Goal: Transaction & Acquisition: Purchase product/service

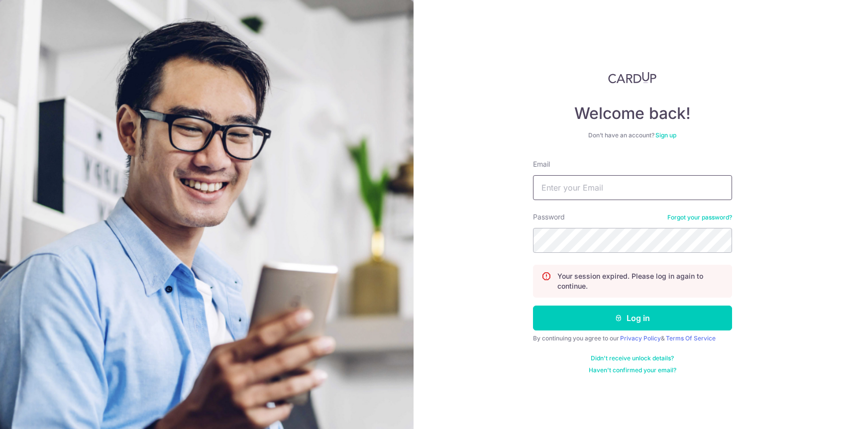
click at [593, 191] on input "Email" at bounding box center [632, 187] width 199 height 25
type input "[EMAIL_ADDRESS][DOMAIN_NAME]"
click at [533, 305] on button "Log in" at bounding box center [632, 317] width 199 height 25
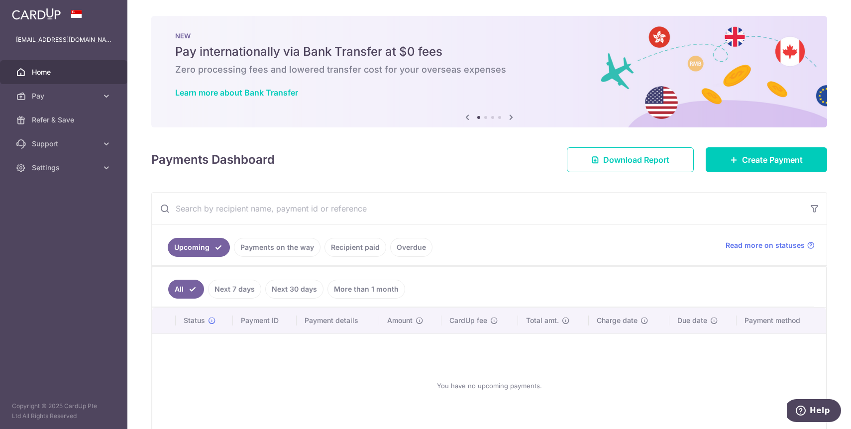
click at [228, 290] on link "Next 7 days" at bounding box center [234, 289] width 53 height 19
click at [291, 286] on link "Next 30 days" at bounding box center [294, 289] width 58 height 19
click at [366, 289] on link "More than 1 month" at bounding box center [366, 289] width 78 height 19
click at [266, 245] on link "Payments on the way" at bounding box center [277, 247] width 87 height 19
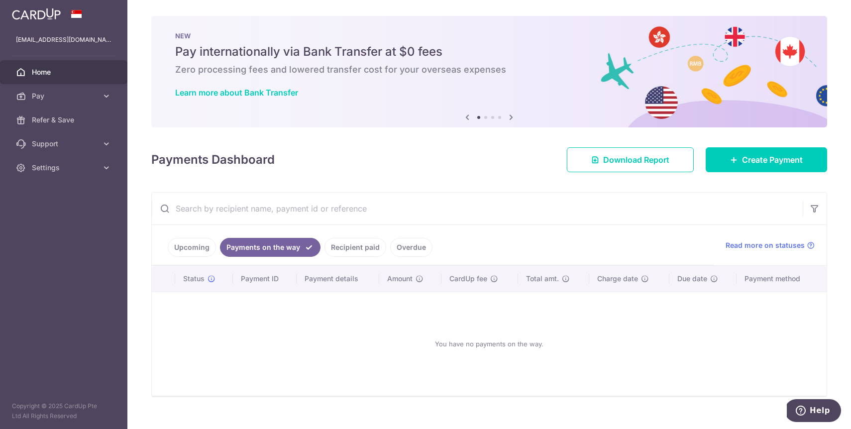
click at [341, 245] on link "Recipient paid" at bounding box center [355, 247] width 62 height 19
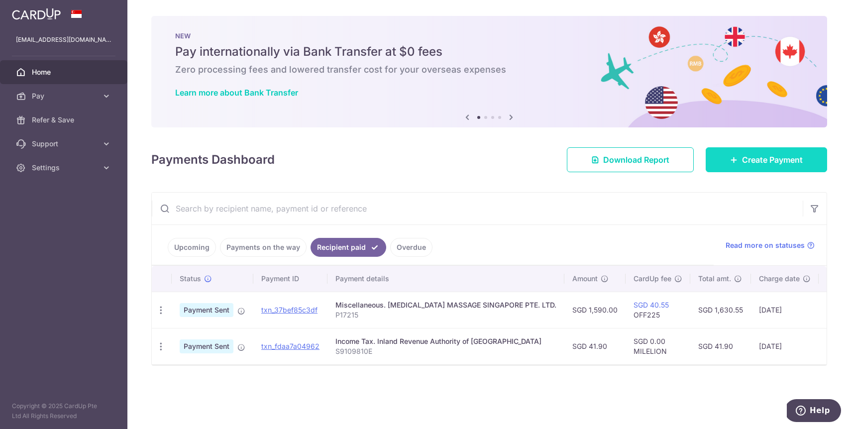
click at [757, 164] on span "Create Payment" at bounding box center [772, 160] width 61 height 12
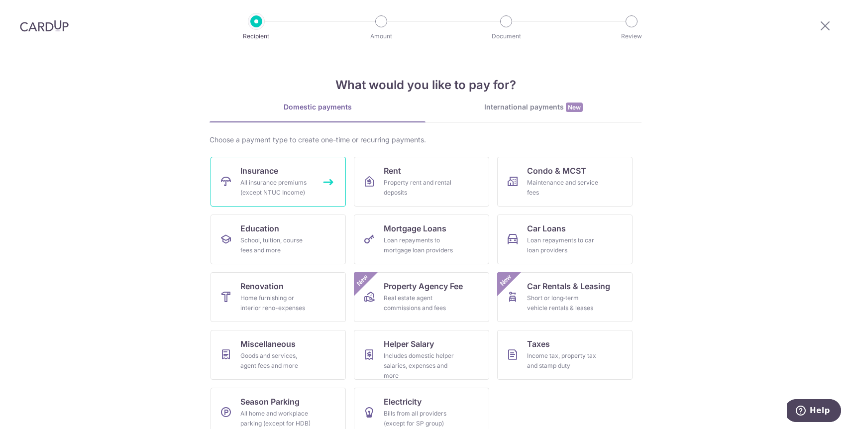
scroll to position [16, 0]
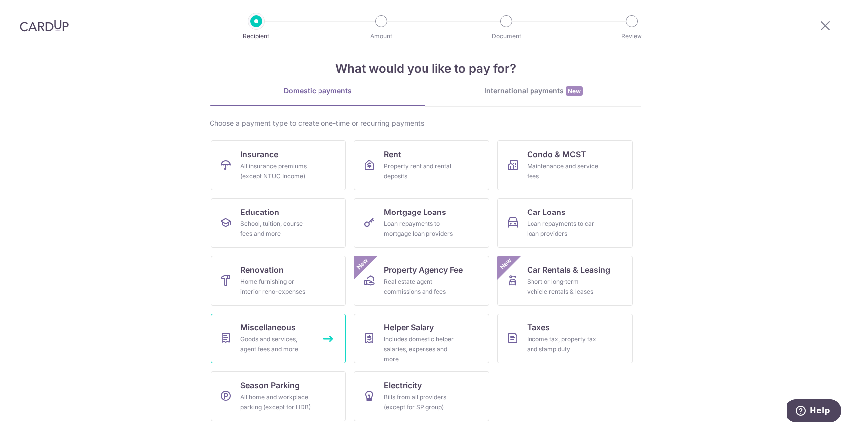
click at [277, 349] on div "Goods and services, agent fees and more" at bounding box center [276, 344] width 72 height 20
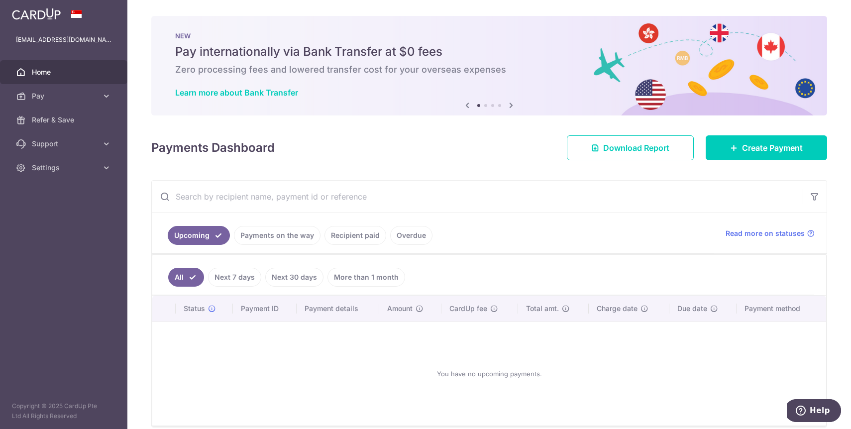
click at [332, 237] on link "Recipient paid" at bounding box center [355, 235] width 62 height 19
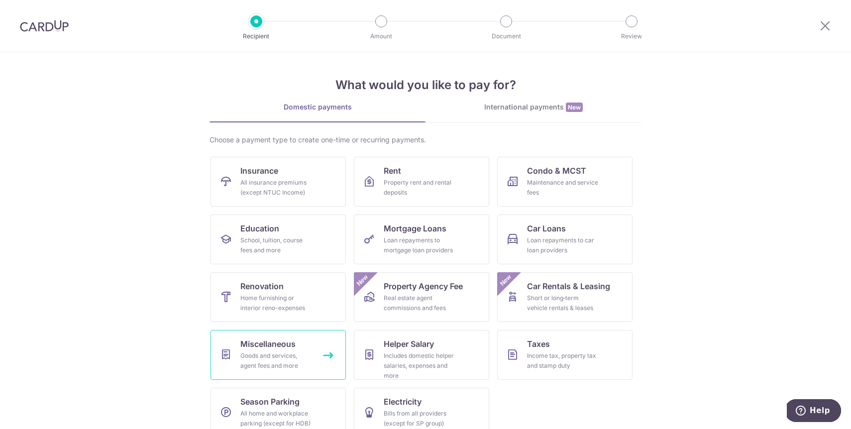
click at [256, 354] on div "Goods and services, agent fees and more" at bounding box center [276, 361] width 72 height 20
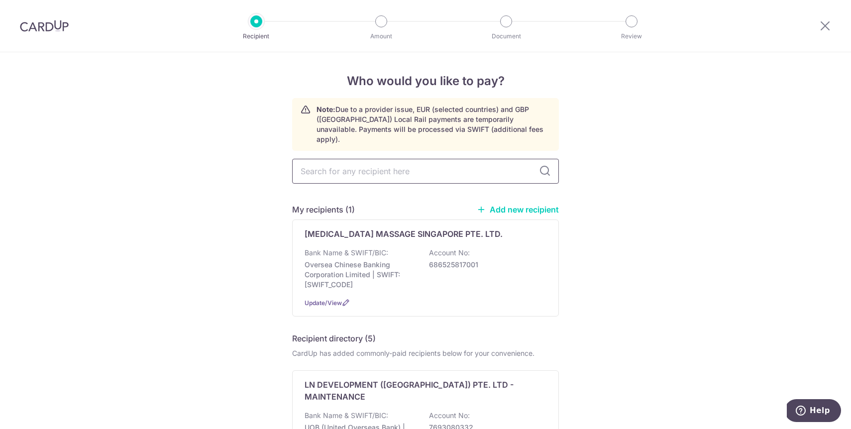
click at [363, 159] on input "text" at bounding box center [425, 171] width 267 height 25
type input "hatch day"
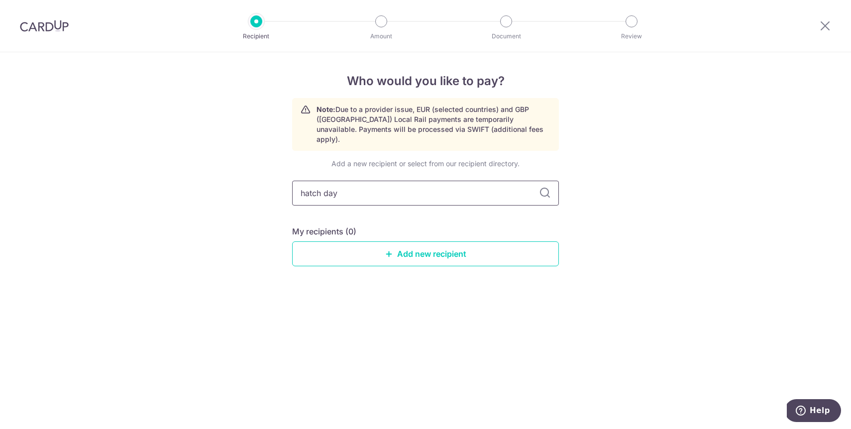
click at [551, 184] on input "hatch day" at bounding box center [425, 193] width 267 height 25
click at [423, 247] on link "Add new recipient" at bounding box center [425, 253] width 267 height 25
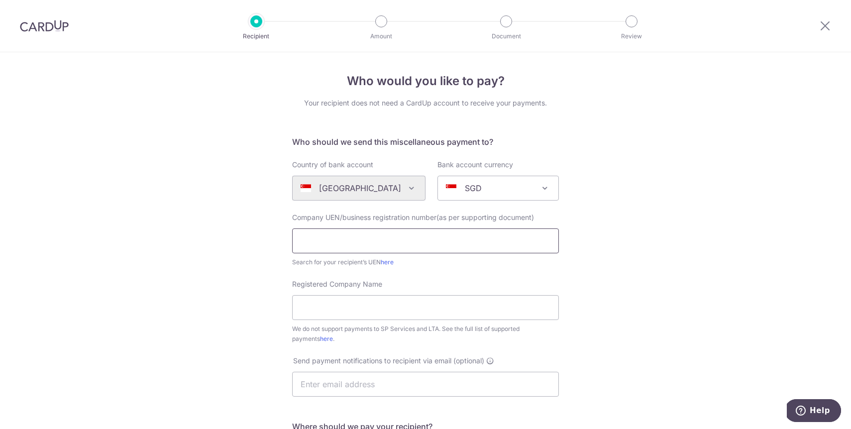
click at [373, 231] on input "text" at bounding box center [425, 240] width 267 height 25
click at [389, 262] on link "here" at bounding box center [387, 261] width 13 height 7
click at [417, 231] on input "text" at bounding box center [425, 240] width 267 height 25
paste input "53410044M"
type input "53410044M"
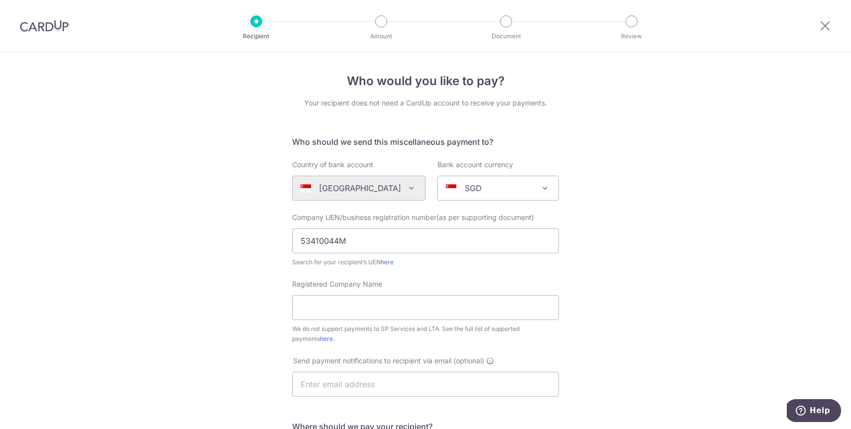
click at [196, 264] on div "Who would you like to pay? Your recipient does not need a CardUp account to rec…" at bounding box center [425, 360] width 851 height 617
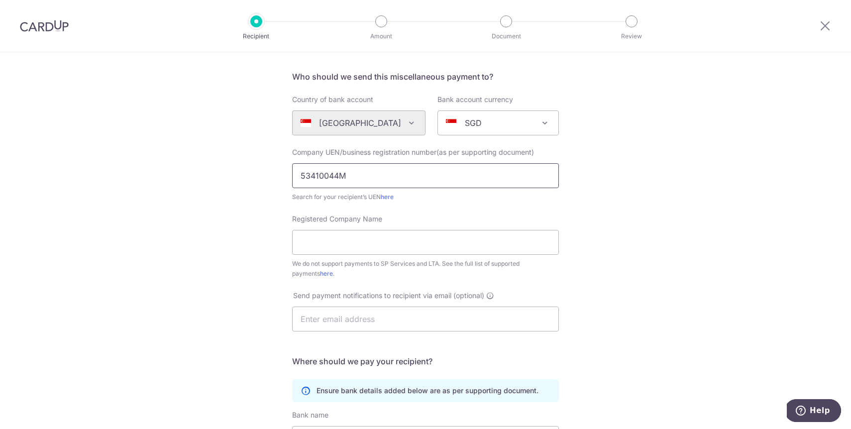
scroll to position [76, 0]
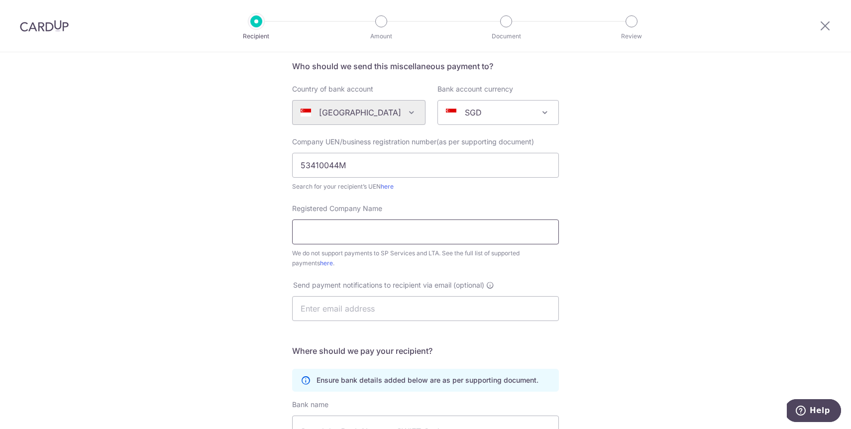
click at [402, 235] on input "Registered Company Name" at bounding box center [425, 231] width 267 height 25
paste input "HATCHDAY PHOTOGRAPHY"
type input "HATCHDAY PHOTOGRAPHY"
click at [672, 189] on div "Who would you like to pay? Your recipient does not need a CardUp account to rec…" at bounding box center [425, 285] width 851 height 617
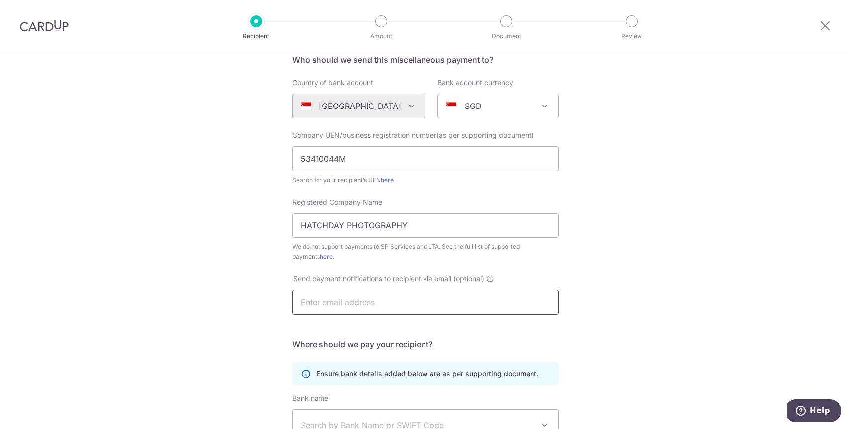
click at [407, 302] on input "text" at bounding box center [425, 302] width 267 height 25
type input "g"
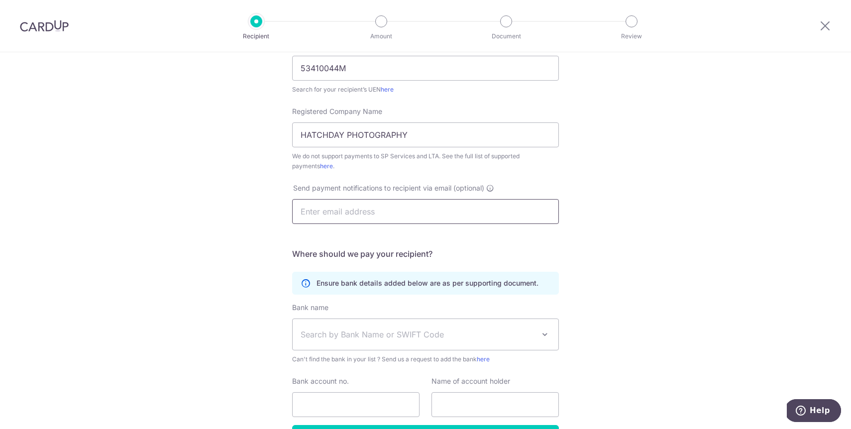
scroll to position [174, 0]
type input "[EMAIL_ADDRESS][DOMAIN_NAME]"
click at [425, 333] on span "Search by Bank Name or SWIFT Code" at bounding box center [418, 333] width 234 height 12
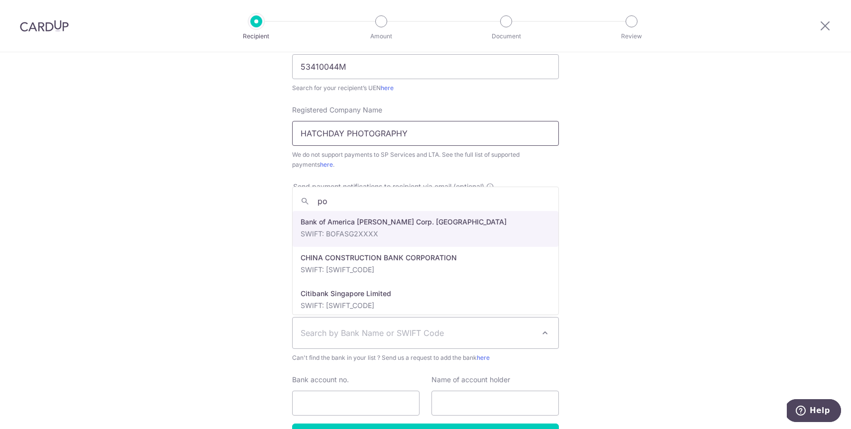
type input "pos"
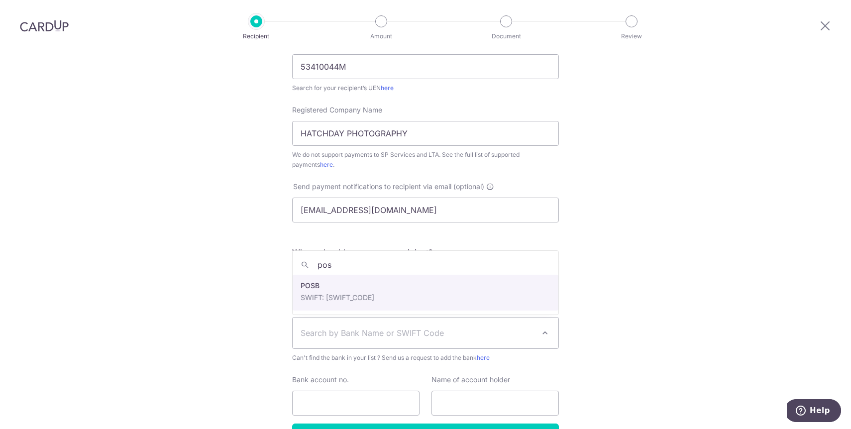
select select "19"
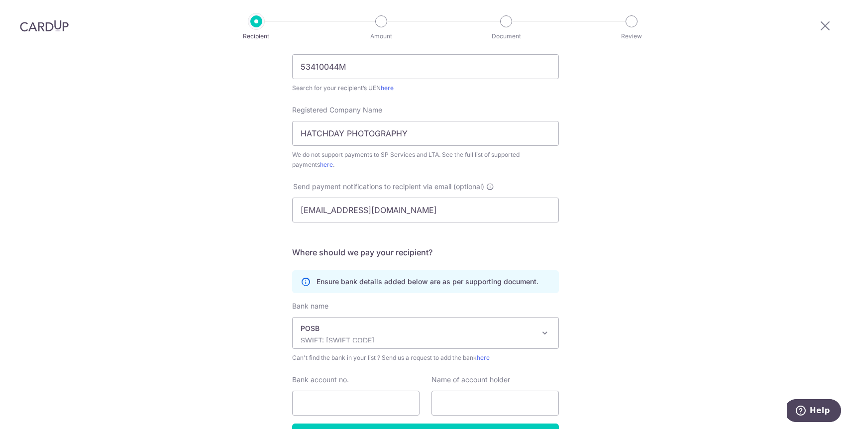
scroll to position [240, 0]
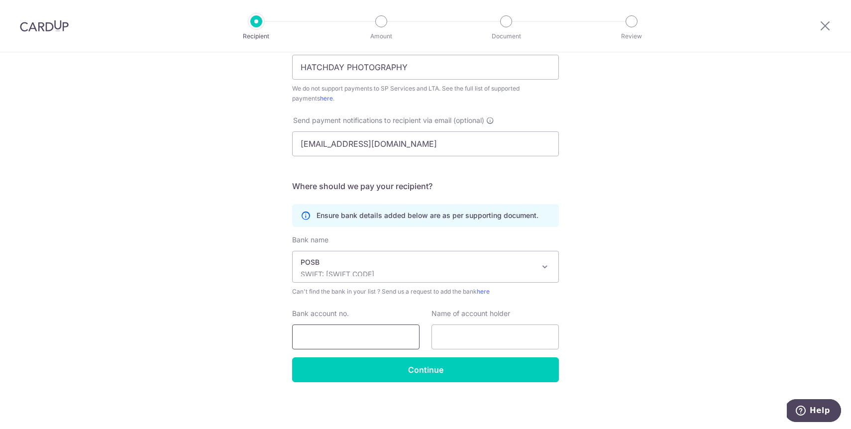
click at [337, 337] on input "Bank account no." at bounding box center [355, 336] width 127 height 25
paste input "HATCHDAY PHOTOGRAPHY"
type input "HATCHDAY PHOTOGRAPHY"
click at [352, 331] on input "HATCHDAY PHOTOGRAPHY" at bounding box center [355, 336] width 127 height 25
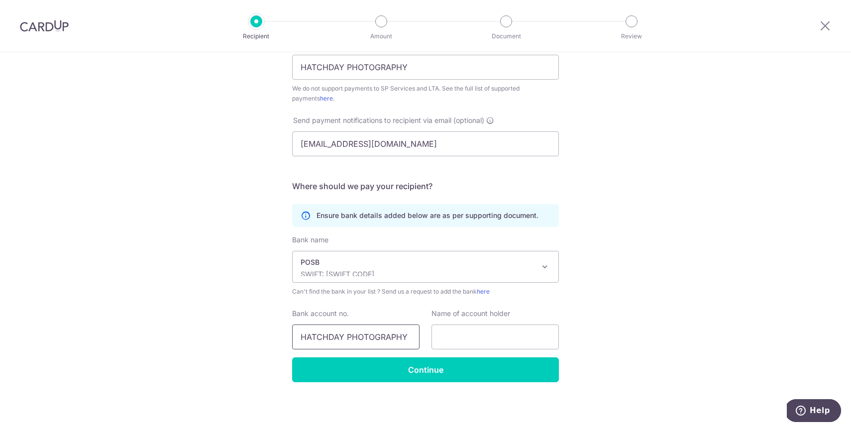
click at [352, 331] on input "HATCHDAY PHOTOGRAPHY" at bounding box center [355, 336] width 127 height 25
paste input "228-58043-0"
type input "228-58043-0"
click at [467, 334] on input "text" at bounding box center [494, 336] width 127 height 25
type input "Meralyn"
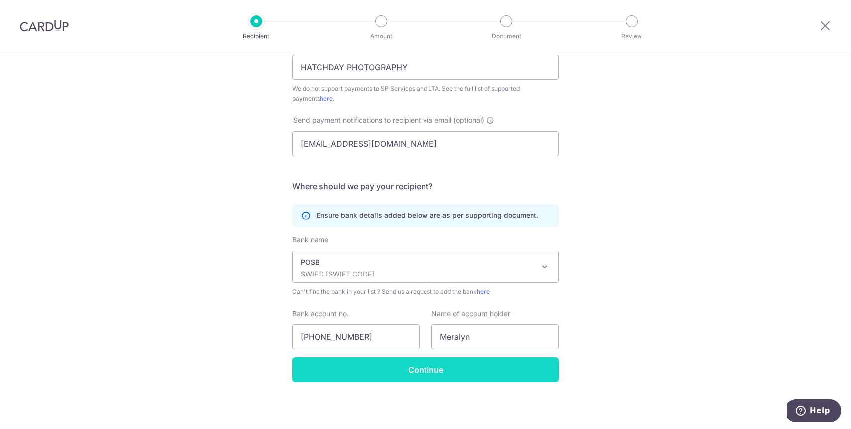
click at [416, 373] on input "Continue" at bounding box center [425, 369] width 267 height 25
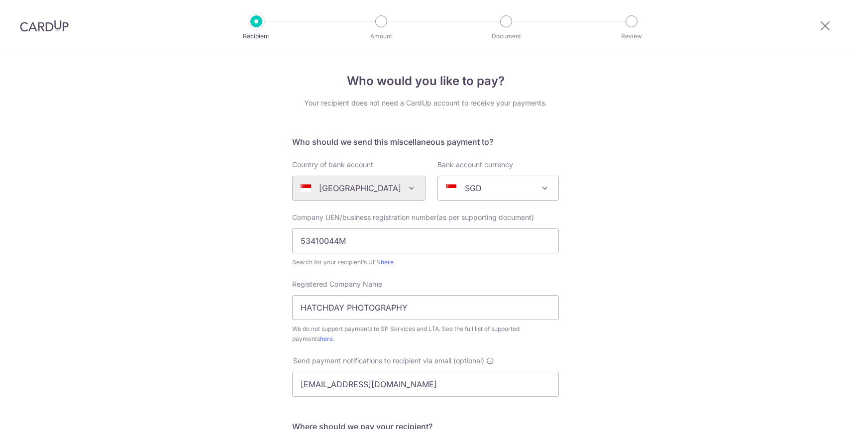
scroll to position [264, 0]
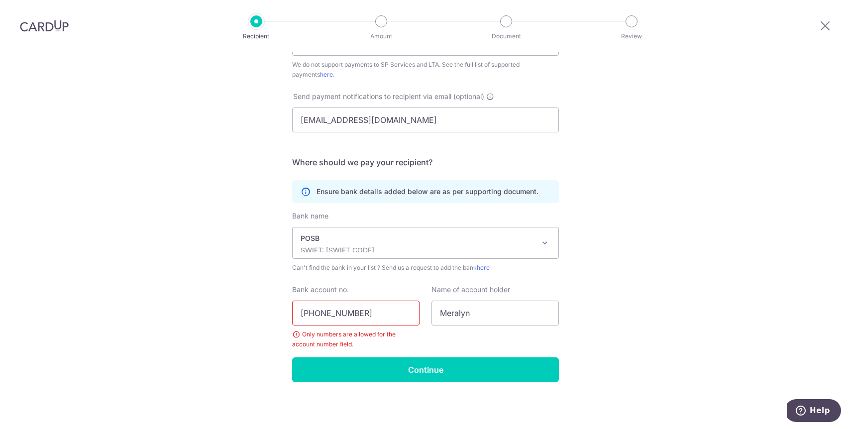
click at [319, 312] on input "228-58043-0" at bounding box center [355, 313] width 127 height 25
type input "228580430"
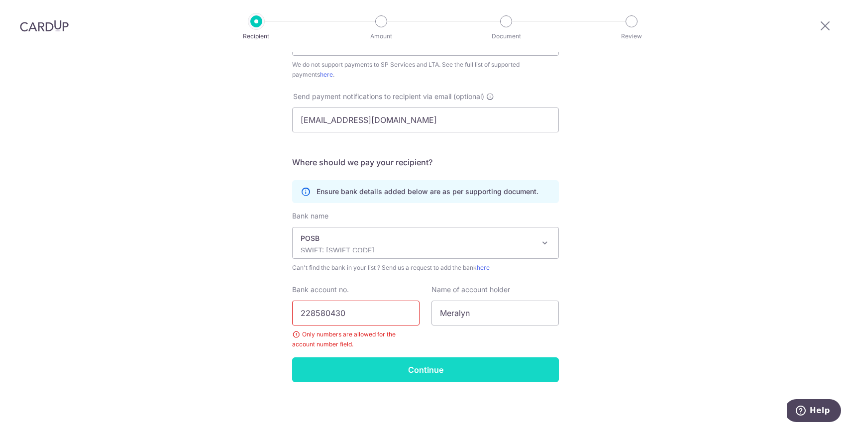
click at [385, 370] on input "Continue" at bounding box center [425, 369] width 267 height 25
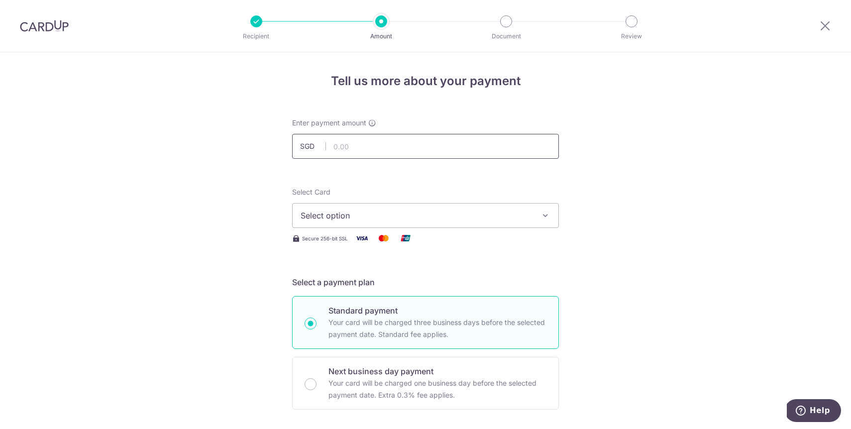
click at [427, 146] on input "text" at bounding box center [425, 146] width 267 height 25
click at [411, 222] on button "Select option" at bounding box center [425, 215] width 267 height 25
type input "399.00"
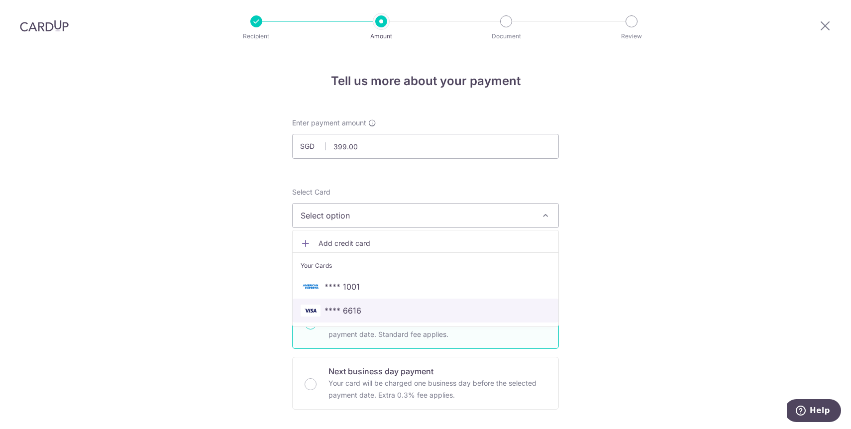
click at [350, 317] on link "**** 6616" at bounding box center [426, 311] width 266 height 24
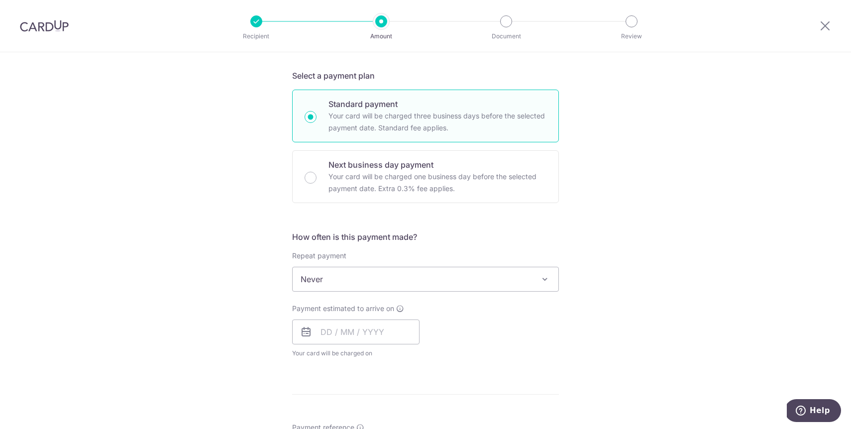
scroll to position [211, 0]
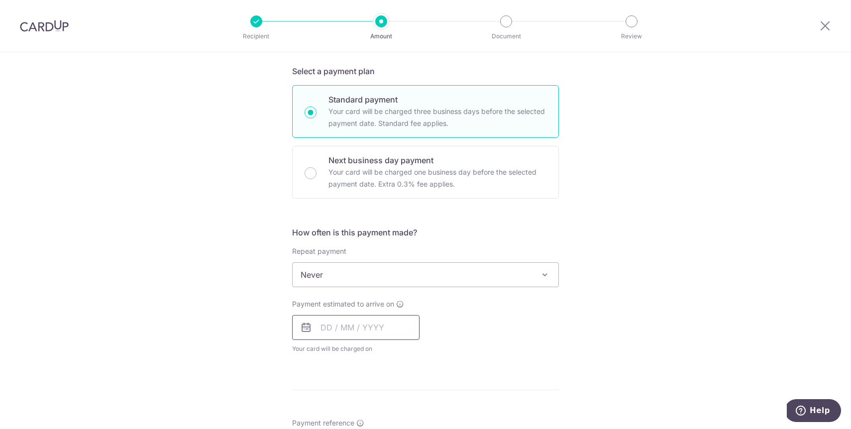
click at [405, 321] on input "text" at bounding box center [355, 327] width 127 height 25
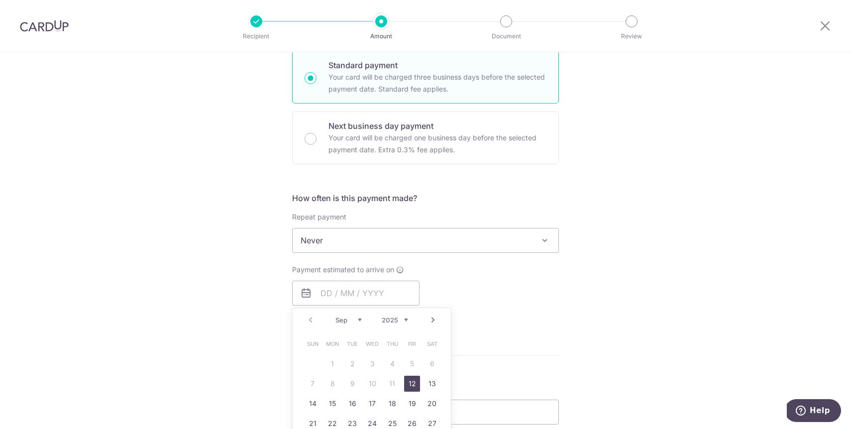
click at [415, 383] on link "12" at bounding box center [412, 384] width 16 height 16
type input "[DATE]"
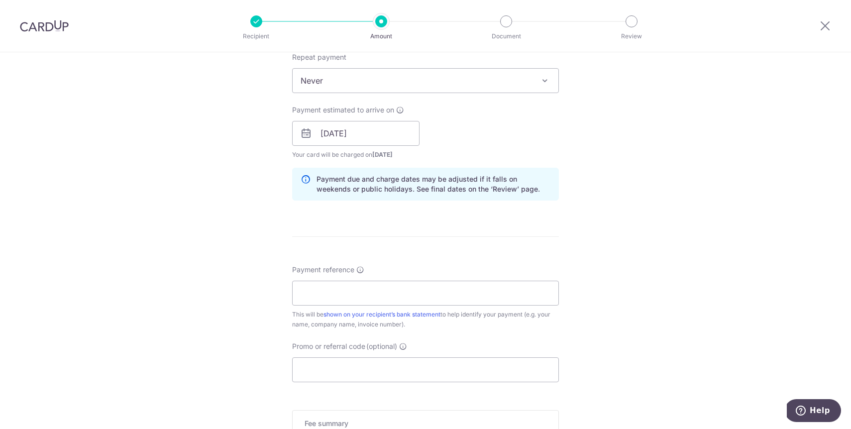
scroll to position [406, 0]
click at [402, 290] on input "Payment reference" at bounding box center [425, 292] width 267 height 25
click at [361, 293] on input "11 Sep 330 PM Sydney Loh" at bounding box center [425, 292] width 267 height 25
click at [361, 293] on input "11 Sep 330 PM SBydney Loh" at bounding box center [425, 292] width 267 height 25
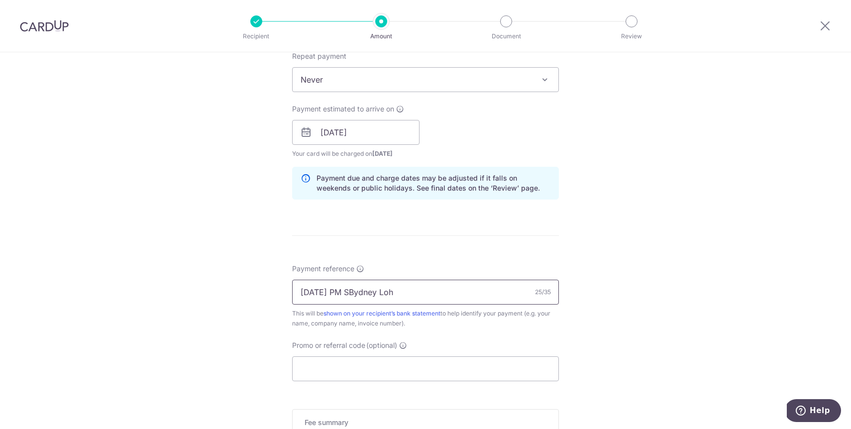
click at [361, 293] on input "11 Sep 330 PM SBydney Loh" at bounding box center [425, 292] width 267 height 25
click at [385, 289] on input "11 Sep 330 PM Baby Loh" at bounding box center [425, 292] width 267 height 25
click at [385, 289] on input "11 Sep 330 PM Baby LSoh" at bounding box center [425, 292] width 267 height 25
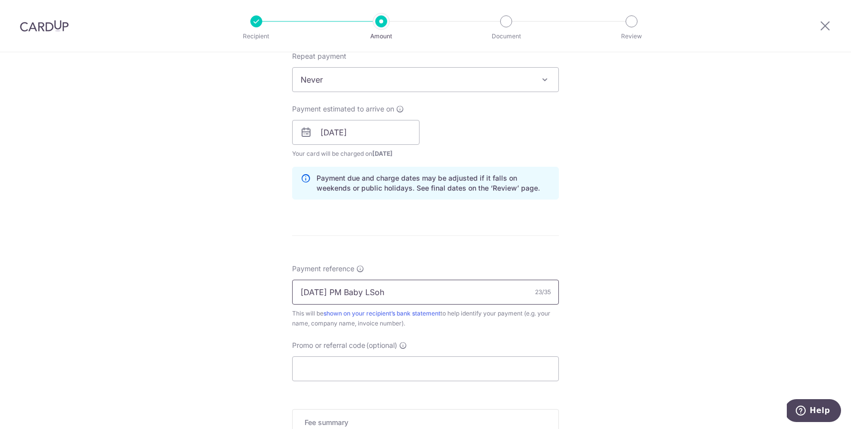
click at [385, 289] on input "11 Sep 330 PM Baby LSoh" at bounding box center [425, 292] width 267 height 25
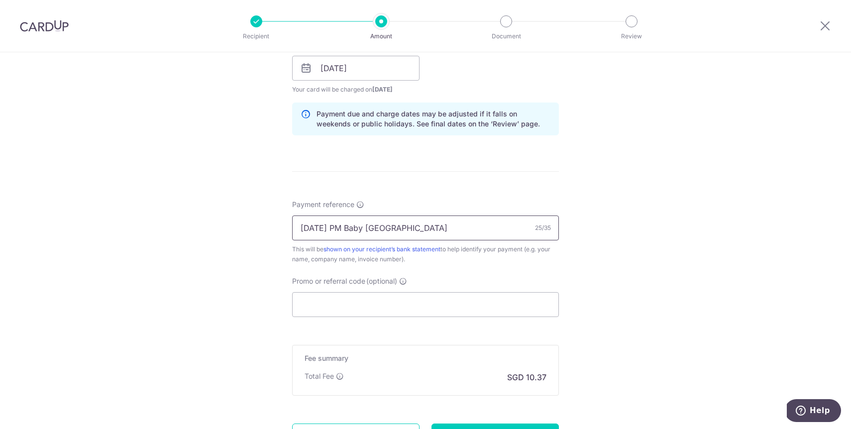
scroll to position [494, 0]
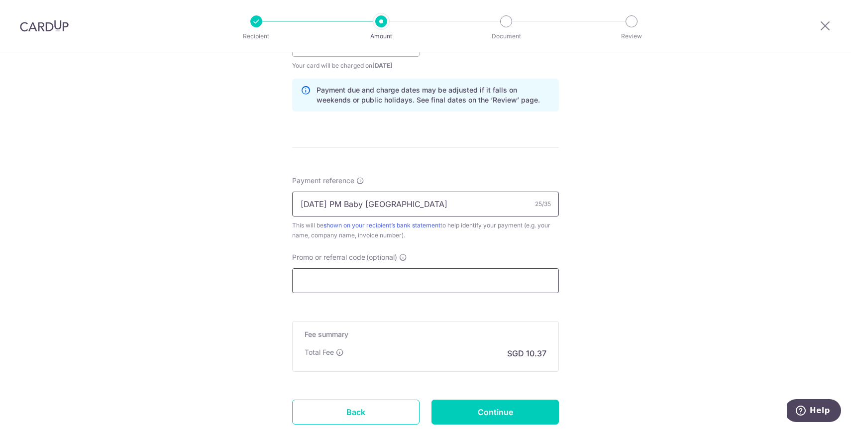
type input "11 Sep 330 PM Baby Sydney"
click at [392, 286] on input "Promo or referral code (optional)" at bounding box center [425, 280] width 267 height 25
type input "o"
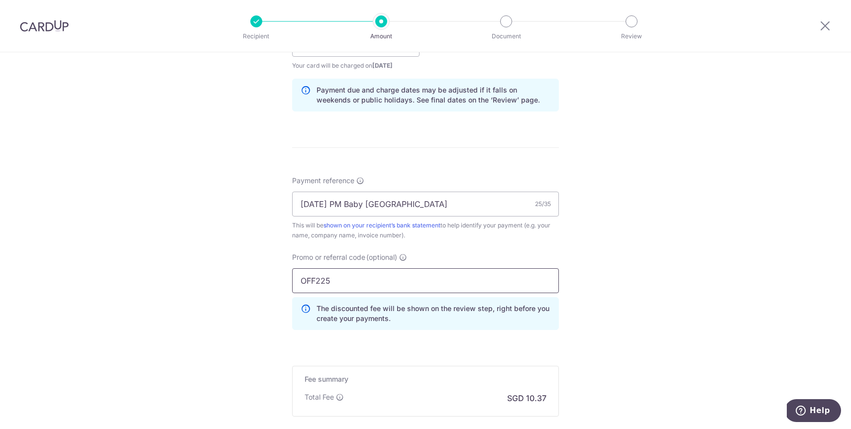
type input "OFF225"
click at [637, 282] on div "Tell us more about your payment Enter payment amount SGD 399.00 399.00 Recipien…" at bounding box center [425, 51] width 851 height 986
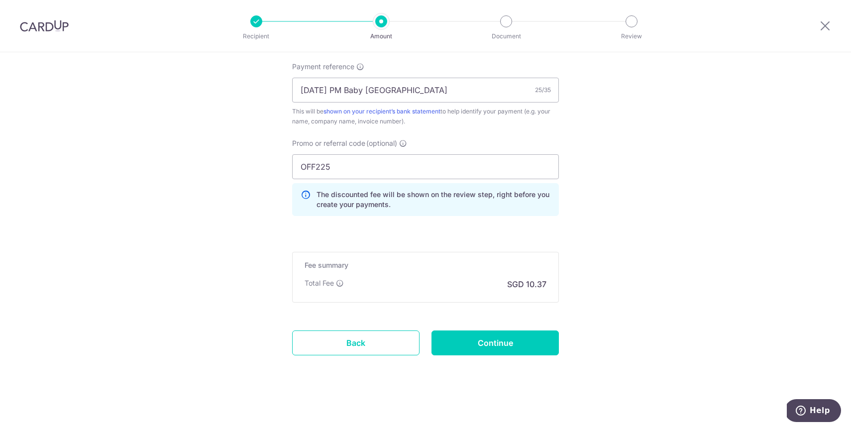
scroll to position [609, 0]
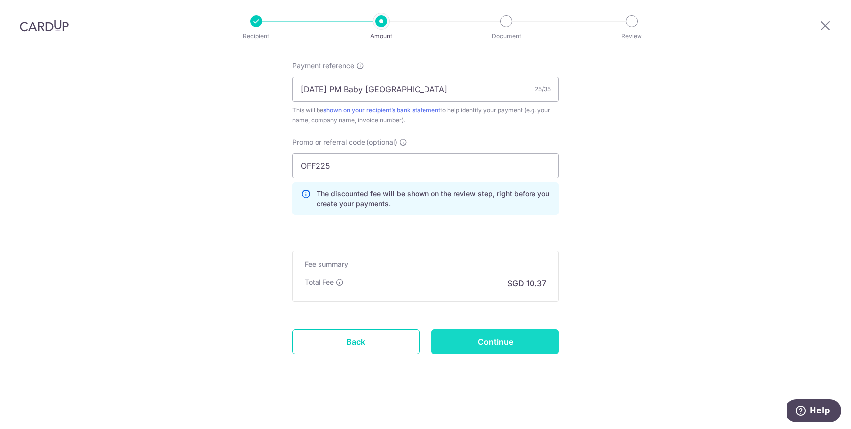
click at [495, 343] on input "Continue" at bounding box center [494, 341] width 127 height 25
type input "Create Schedule"
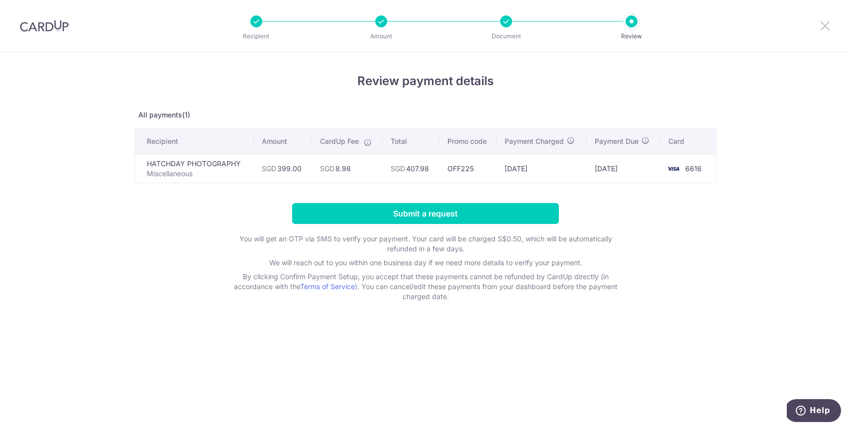
click at [828, 29] on icon at bounding box center [825, 25] width 12 height 12
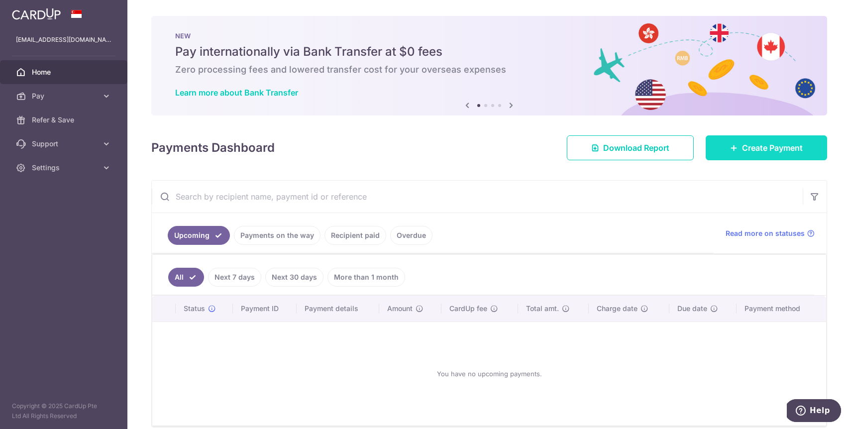
click at [770, 146] on span "Create Payment" at bounding box center [772, 148] width 61 height 12
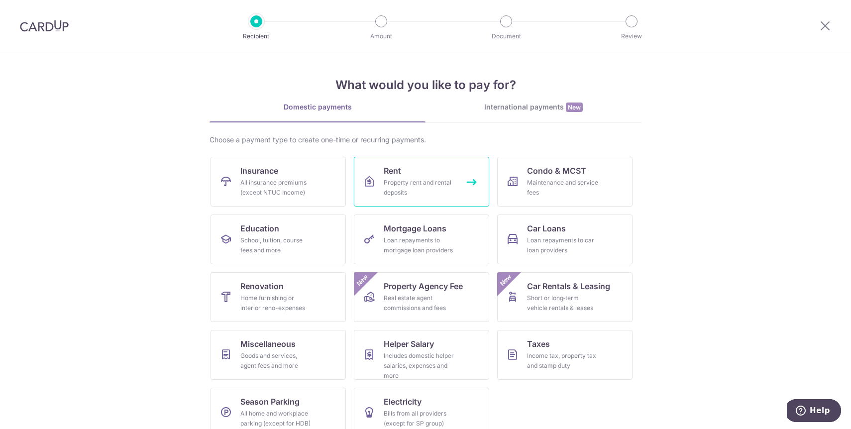
scroll to position [16, 0]
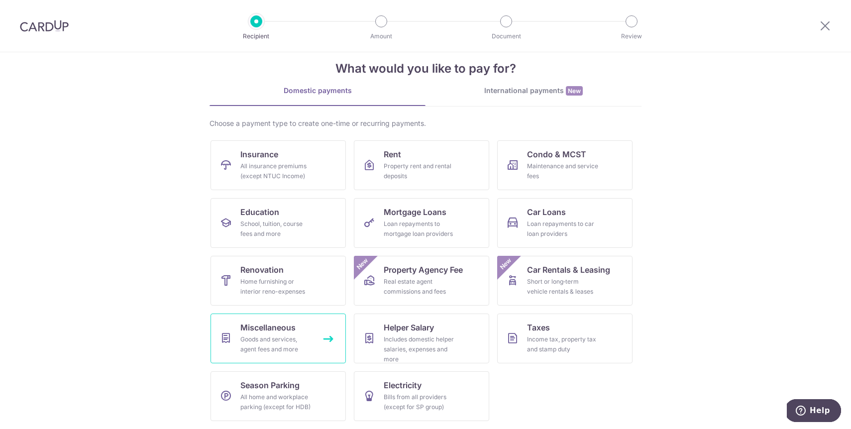
click at [263, 333] on link "Miscellaneous Goods and services, agent fees and more" at bounding box center [277, 338] width 135 height 50
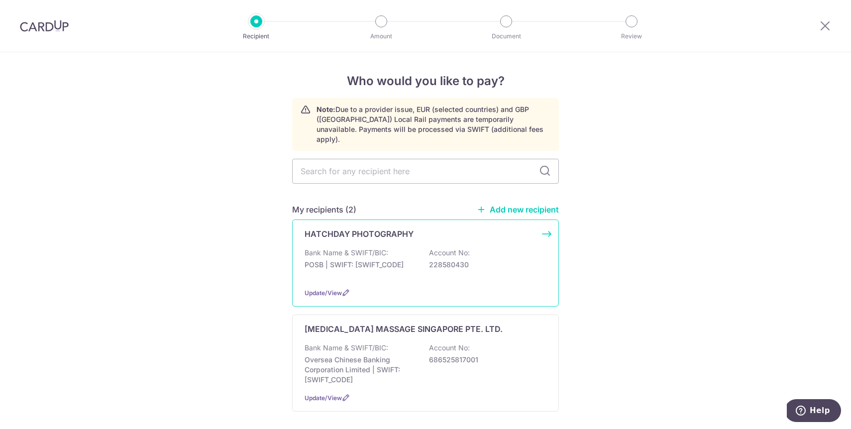
click at [470, 235] on div "HATCHDAY PHOTOGRAPHY Bank Name & SWIFT/BIC: POSB | SWIFT: [SWIFT_CODE] Account …" at bounding box center [425, 262] width 267 height 87
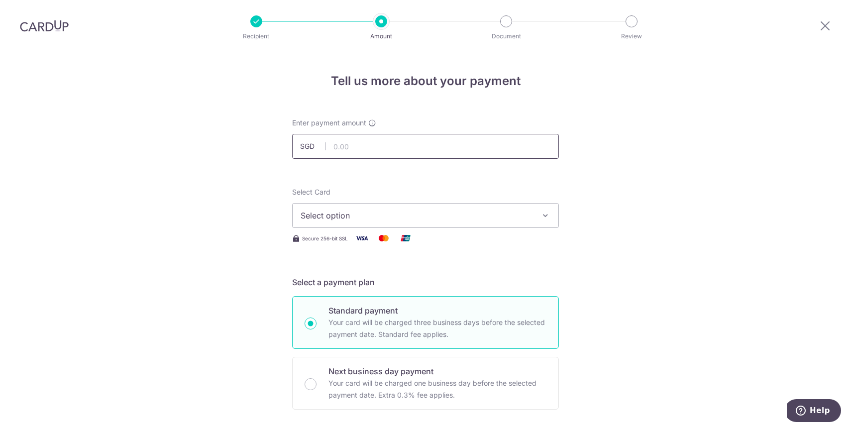
click at [358, 149] on input "text" at bounding box center [425, 146] width 267 height 25
click at [396, 213] on span "Select option" at bounding box center [417, 215] width 232 height 12
type input "399.00"
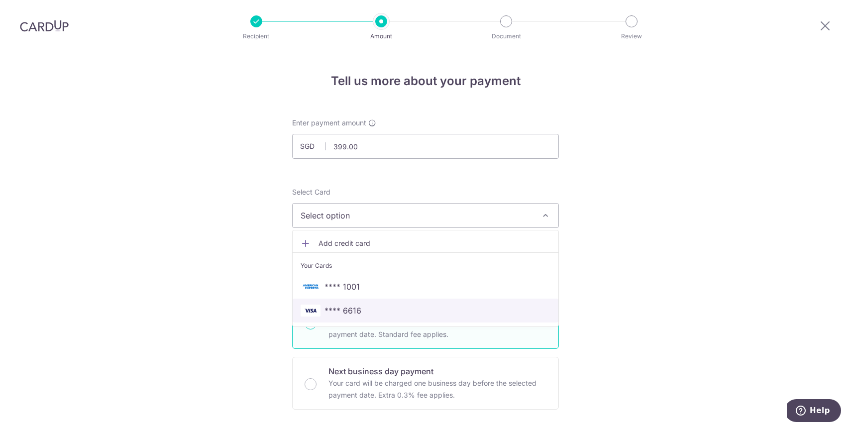
click at [367, 311] on span "**** 6616" at bounding box center [426, 311] width 250 height 12
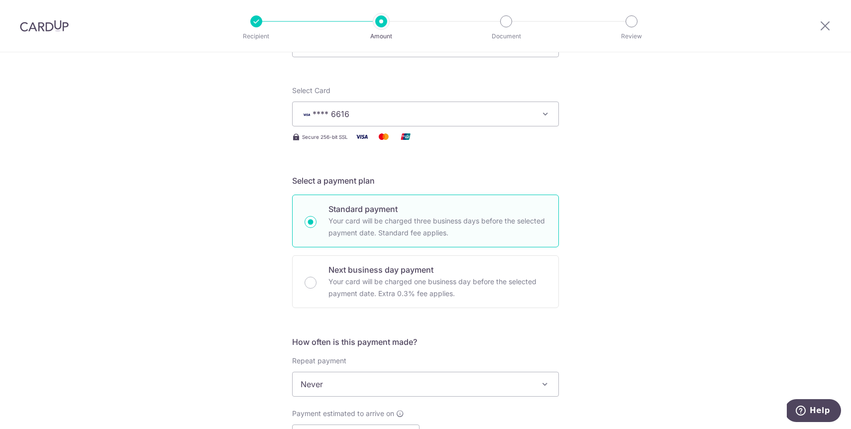
scroll to position [163, 0]
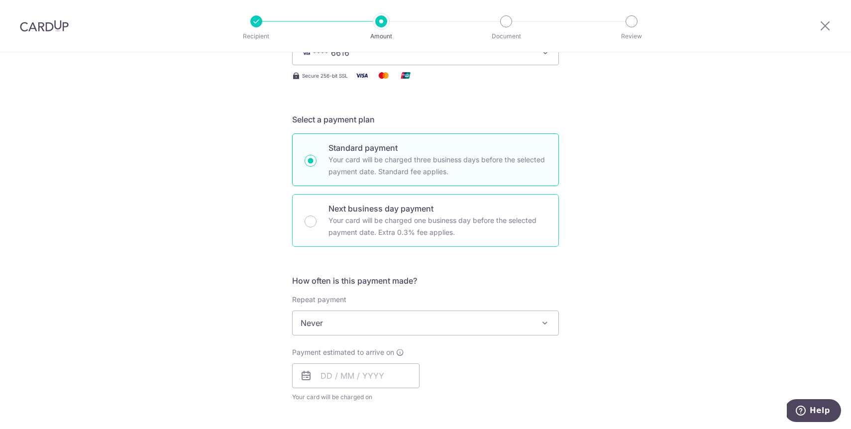
click at [317, 221] on div "Next business day payment Your card will be charged one business day before the…" at bounding box center [425, 220] width 267 height 53
radio input "false"
radio input "true"
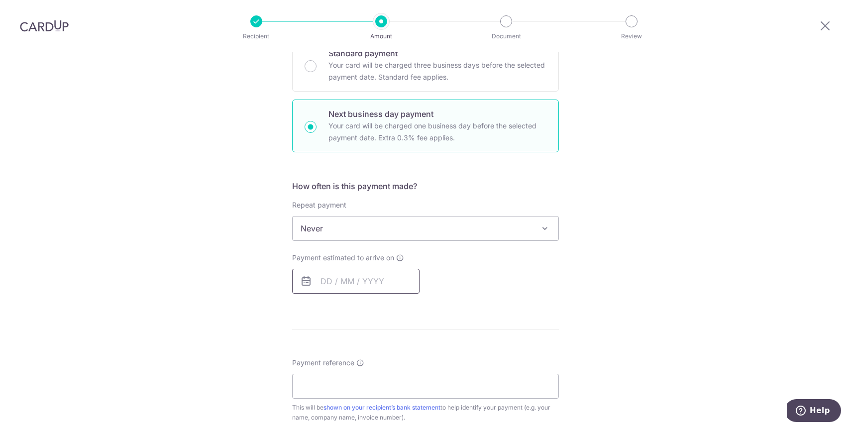
scroll to position [272, 0]
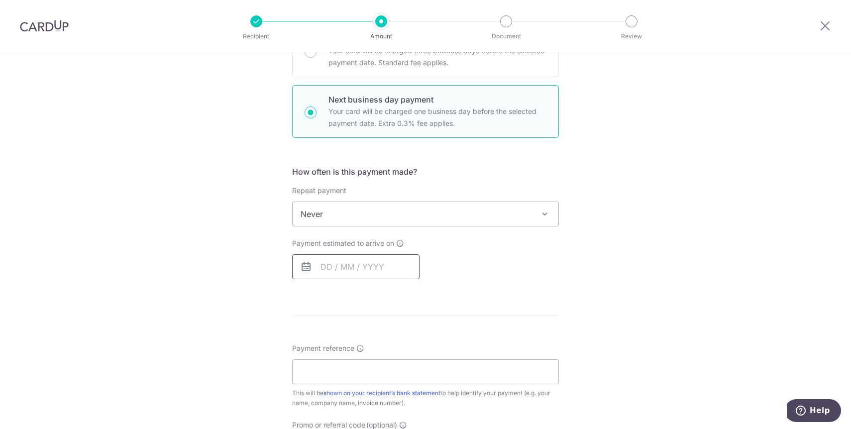
click at [369, 267] on input "text" at bounding box center [355, 266] width 127 height 25
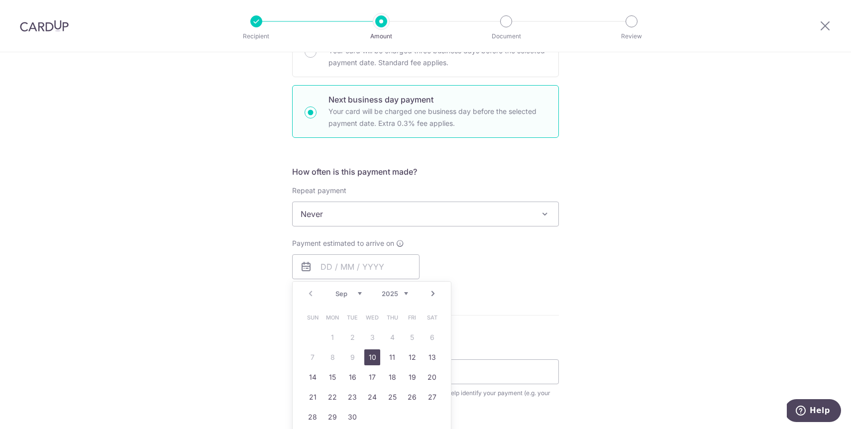
click at [595, 270] on div "Tell us more about your payment Enter payment amount SGD 399.00 399.00 Select C…" at bounding box center [425, 224] width 851 height 886
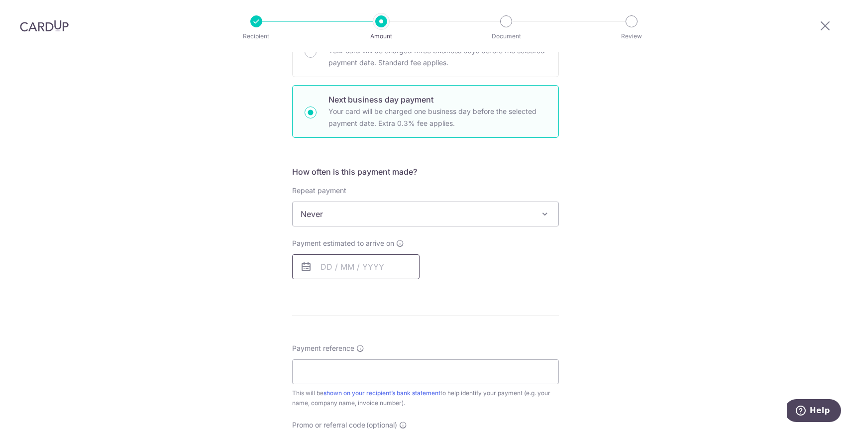
click at [371, 271] on input "text" at bounding box center [355, 266] width 127 height 25
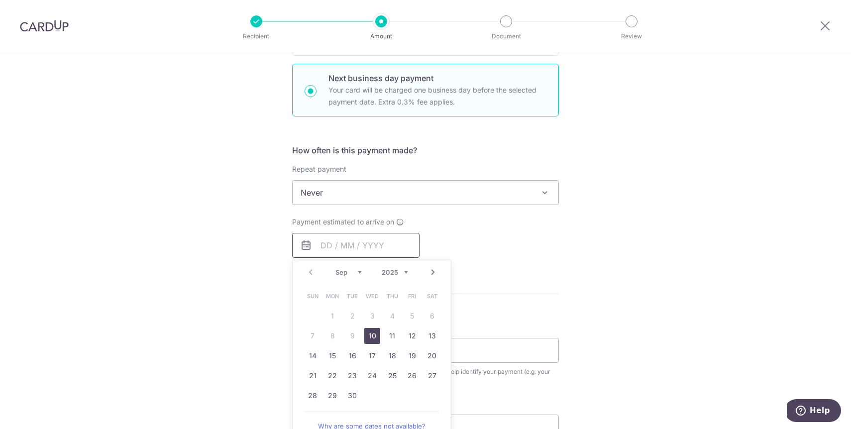
scroll to position [299, 0]
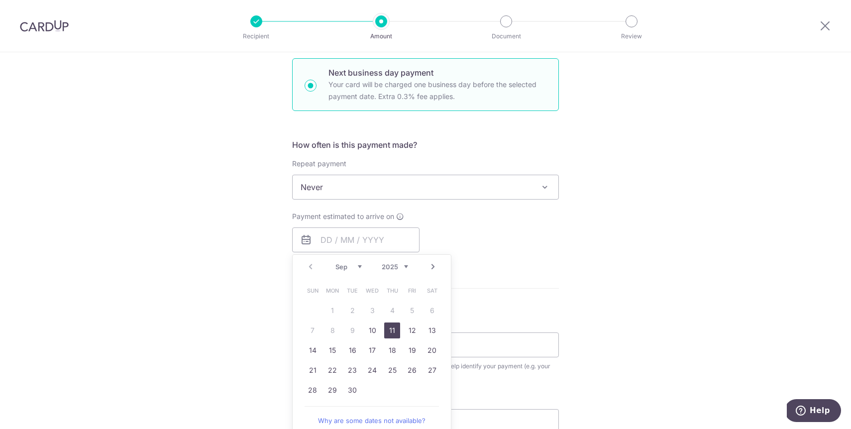
click at [390, 333] on link "11" at bounding box center [392, 330] width 16 height 16
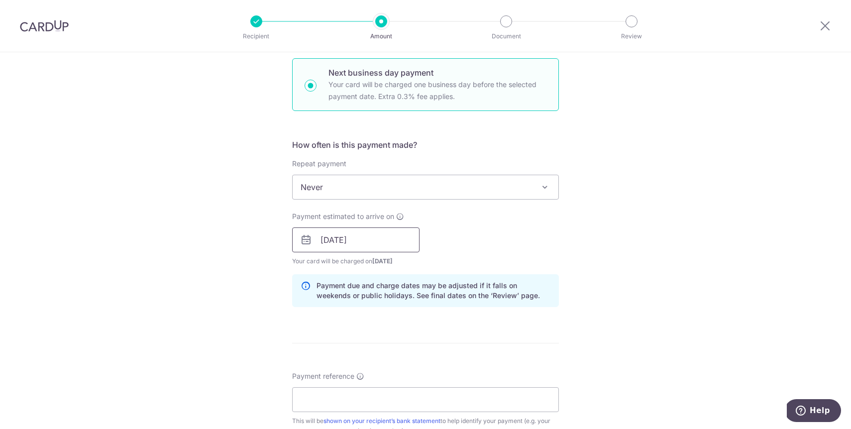
click at [362, 236] on input "11/09/2025" at bounding box center [355, 239] width 127 height 25
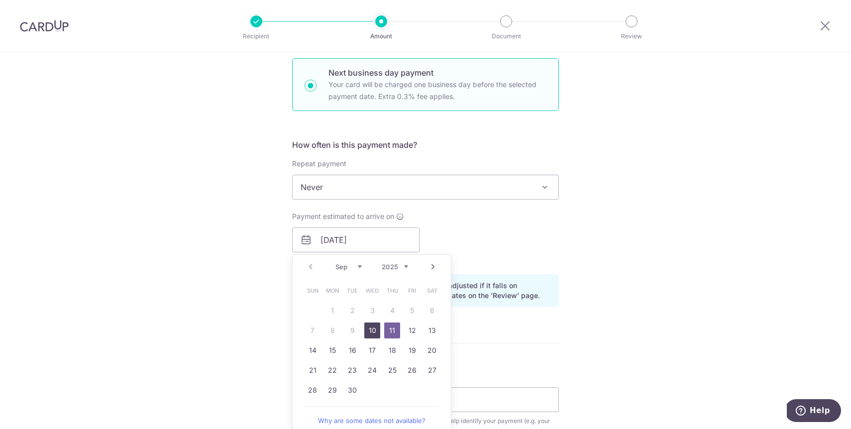
click at [371, 325] on link "10" at bounding box center [372, 330] width 16 height 16
type input "[DATE]"
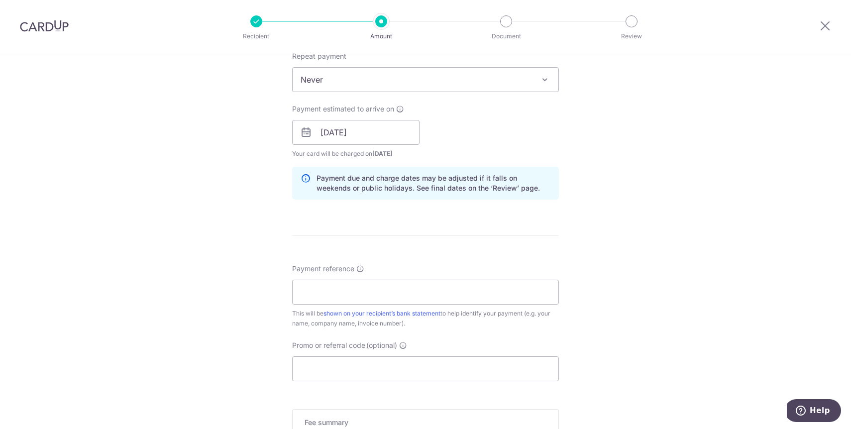
scroll to position [414, 0]
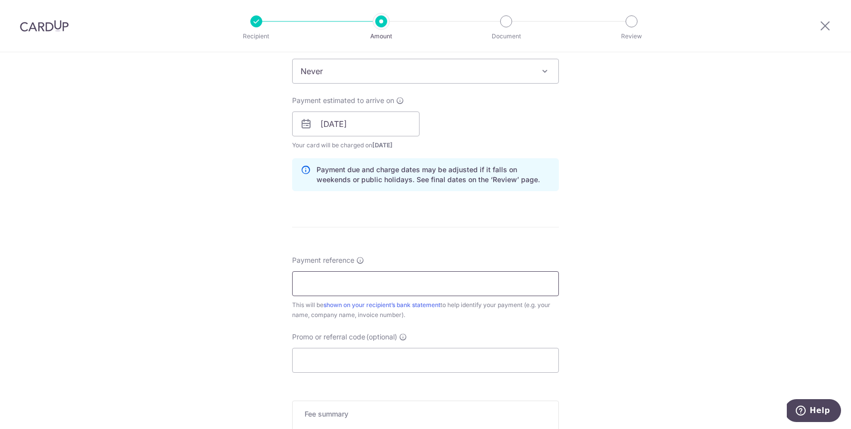
click at [387, 278] on input "Payment reference" at bounding box center [425, 283] width 267 height 25
type input "11 September 330PM Baby Sydney"
click at [413, 354] on input "Promo or referral code (optional)" at bounding box center [425, 360] width 267 height 25
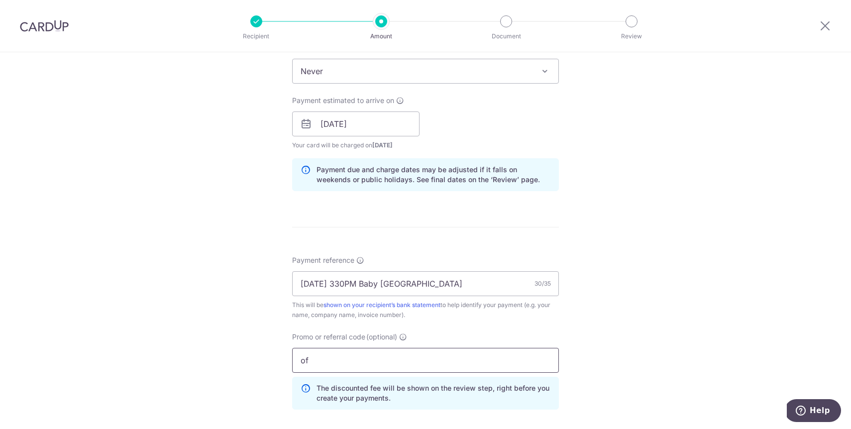
type input "o"
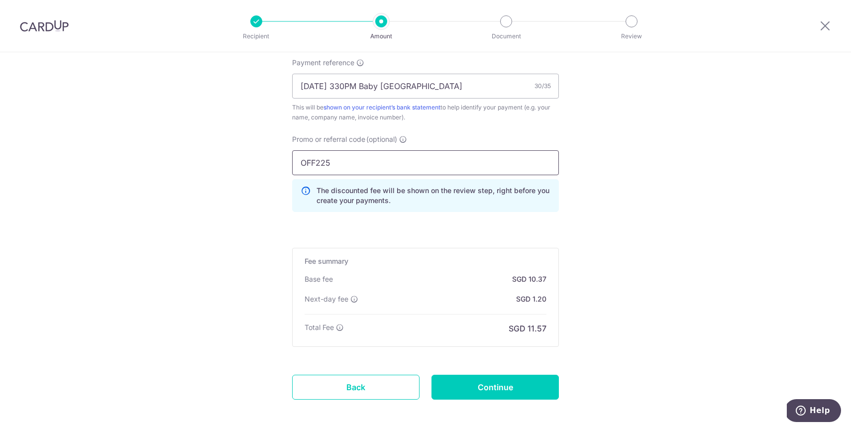
scroll to position [612, 0]
type input "OFF225"
click at [520, 387] on input "Continue" at bounding box center [494, 387] width 127 height 25
type input "Create Schedule"
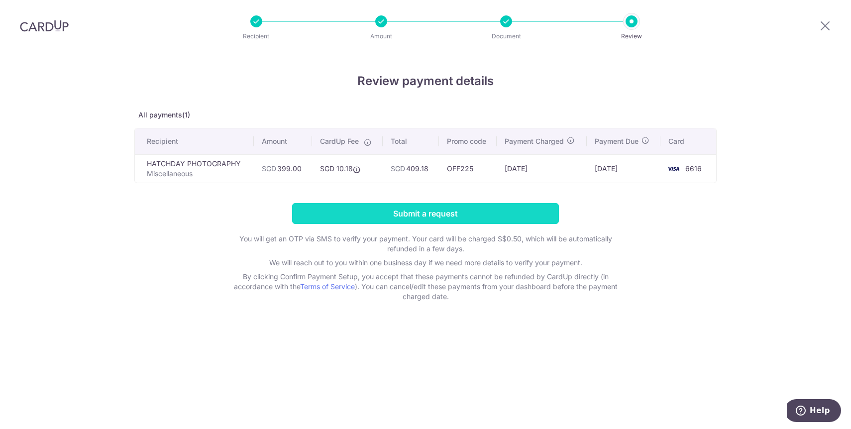
click at [422, 211] on input "Submit a request" at bounding box center [425, 213] width 267 height 21
